Goal: Check status: Check status

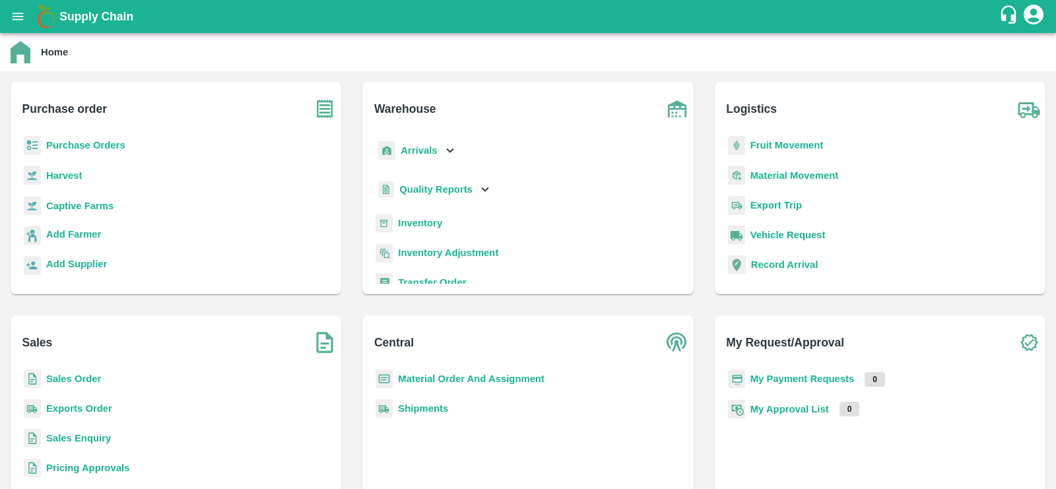
click at [75, 374] on b "Sales Order" at bounding box center [73, 379] width 55 height 11
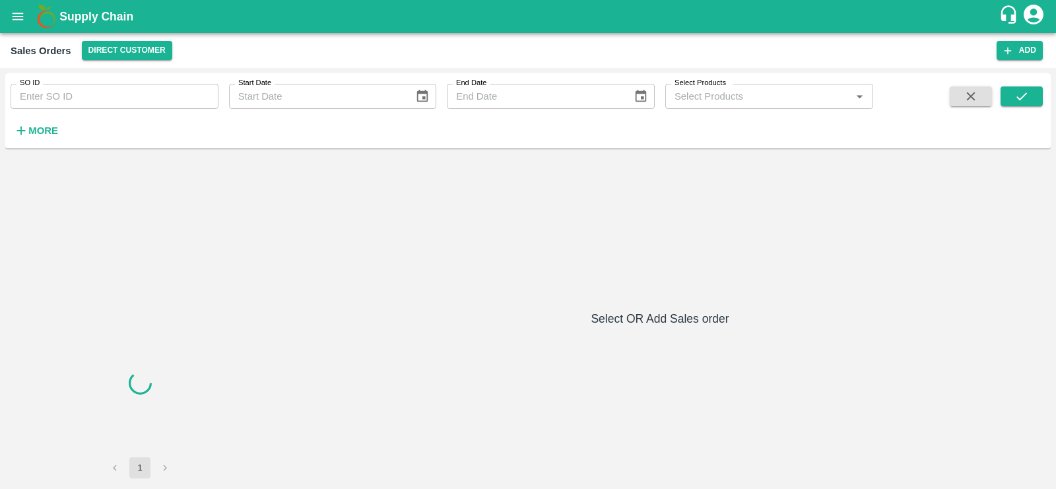
click at [98, 94] on input "SO ID" at bounding box center [115, 96] width 208 height 25
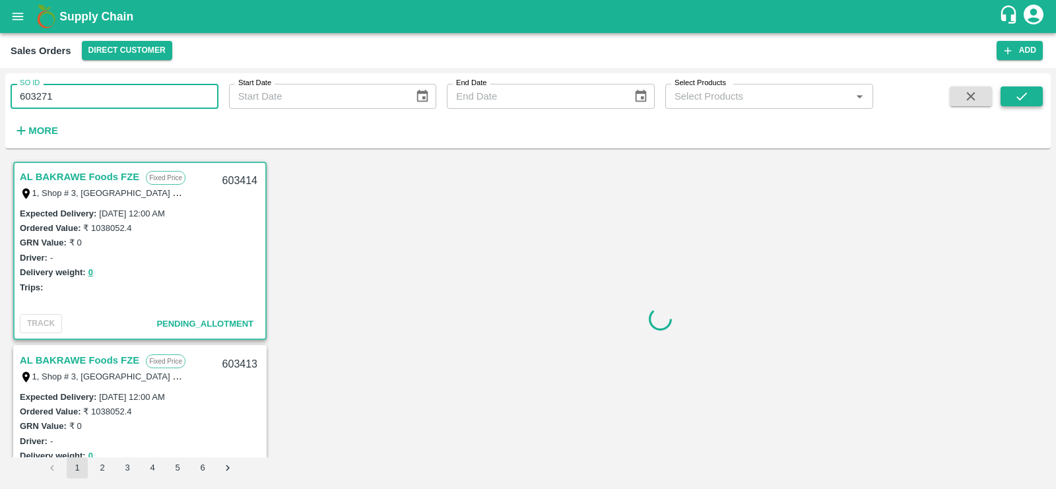
type input "603271"
click at [1028, 96] on icon "submit" at bounding box center [1022, 96] width 15 height 15
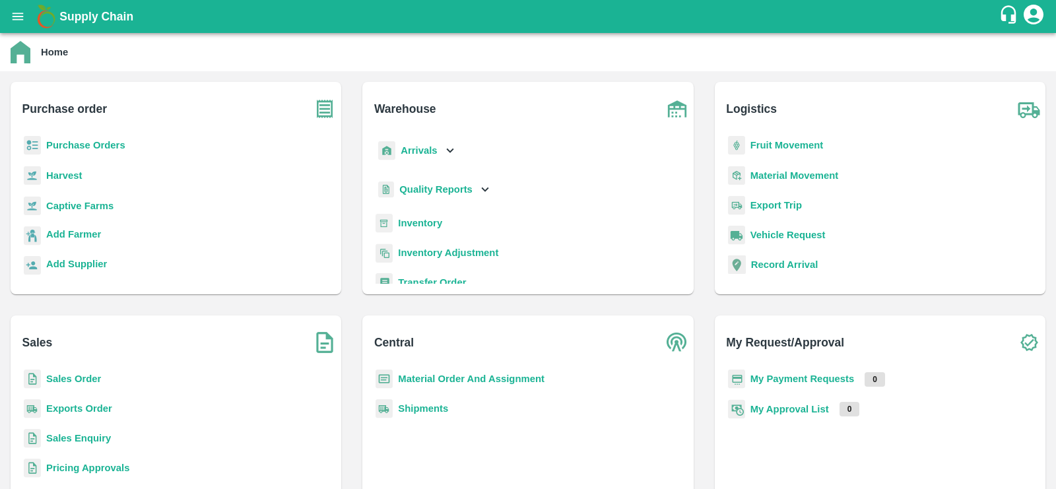
click at [55, 379] on b "Sales Order" at bounding box center [73, 379] width 55 height 11
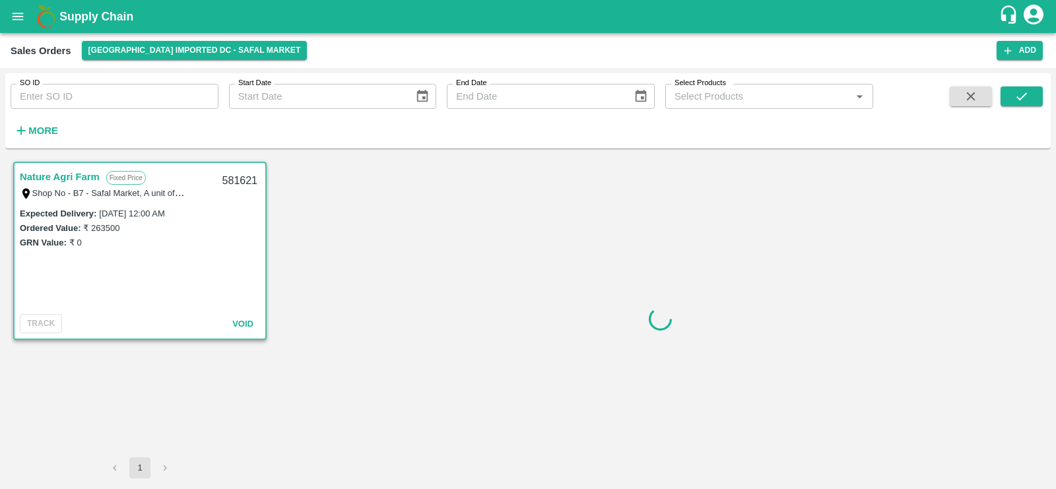
click at [78, 104] on input "SO ID" at bounding box center [115, 96] width 208 height 25
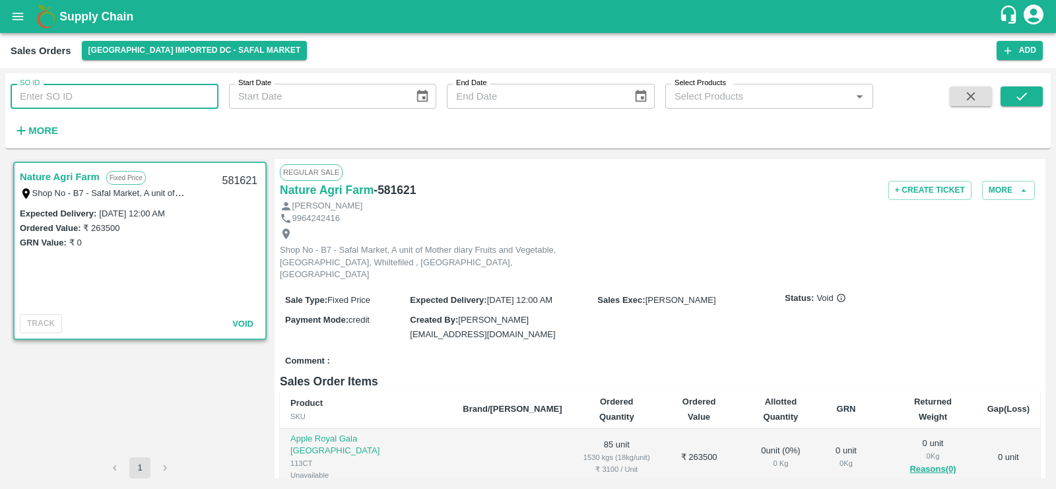
paste input "583877"
type input "583877"
click at [1029, 92] on button "submit" at bounding box center [1022, 96] width 42 height 20
